Goal: Task Accomplishment & Management: Manage account settings

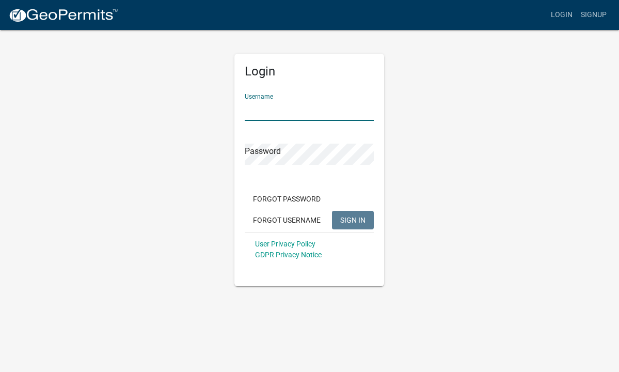
type input "rice.[PERSON_NAME]"
click at [353, 219] on button "SIGN IN" at bounding box center [353, 220] width 42 height 19
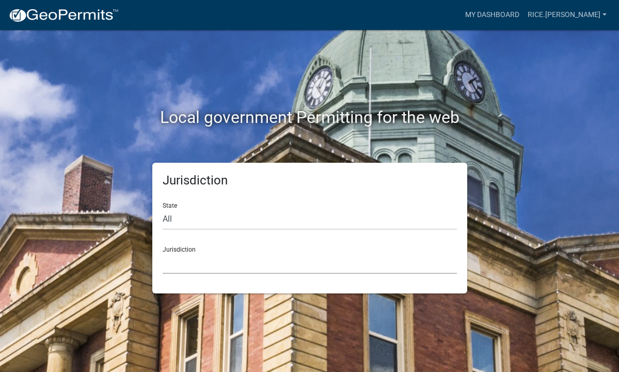
click at [264, 260] on select "[GEOGRAPHIC_DATA], [US_STATE] [GEOGRAPHIC_DATA], [US_STATE][PERSON_NAME][GEOGRA…" at bounding box center [310, 262] width 294 height 21
click at [179, 216] on select "All [US_STATE] [US_STATE] [US_STATE] [US_STATE] [US_STATE] [US_STATE] [US_STATE…" at bounding box center [310, 218] width 294 height 21
select select "[US_STATE]"
click at [208, 260] on select "[GEOGRAPHIC_DATA], [US_STATE] [GEOGRAPHIC_DATA], [US_STATE] [GEOGRAPHIC_DATA], …" at bounding box center [310, 262] width 294 height 21
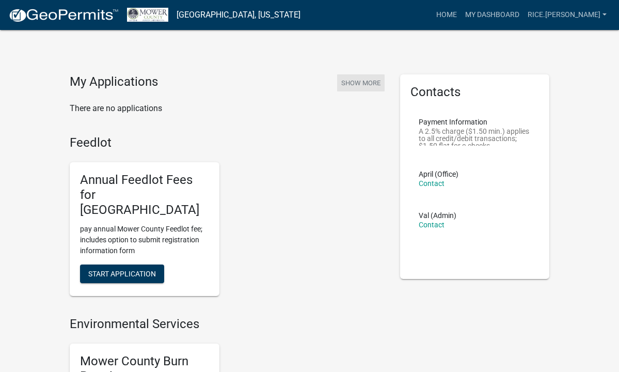
click at [372, 82] on button "Show More" at bounding box center [360, 82] width 47 height 17
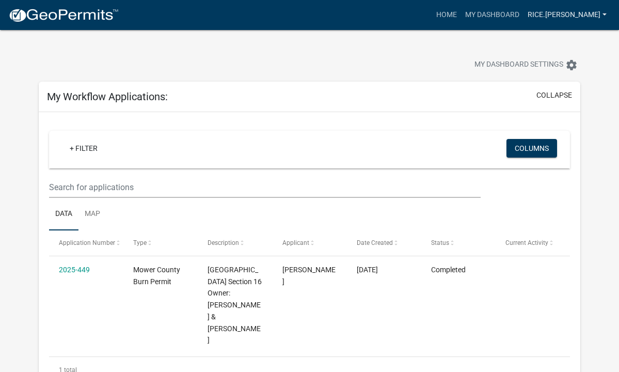
click at [603, 12] on link "rice.[PERSON_NAME]" at bounding box center [566, 15] width 87 height 20
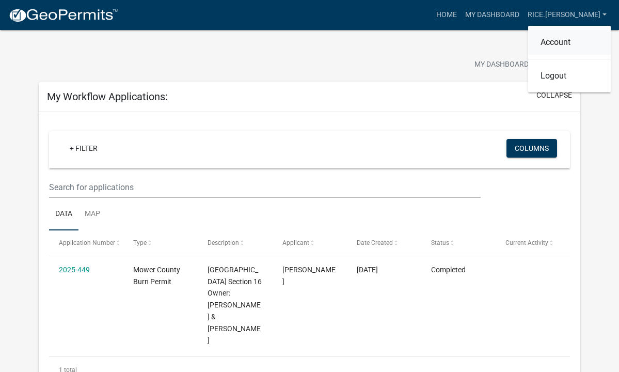
click at [556, 41] on link "Account" at bounding box center [569, 42] width 83 height 25
